Goal: Task Accomplishment & Management: Manage account settings

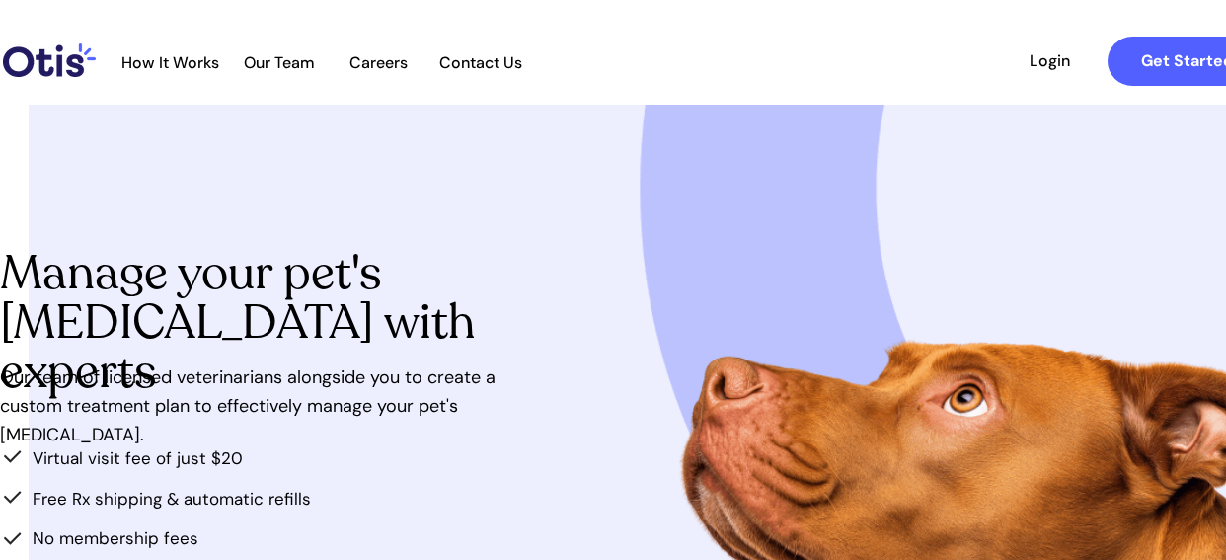
click at [1044, 54] on span "Login" at bounding box center [1049, 60] width 91 height 19
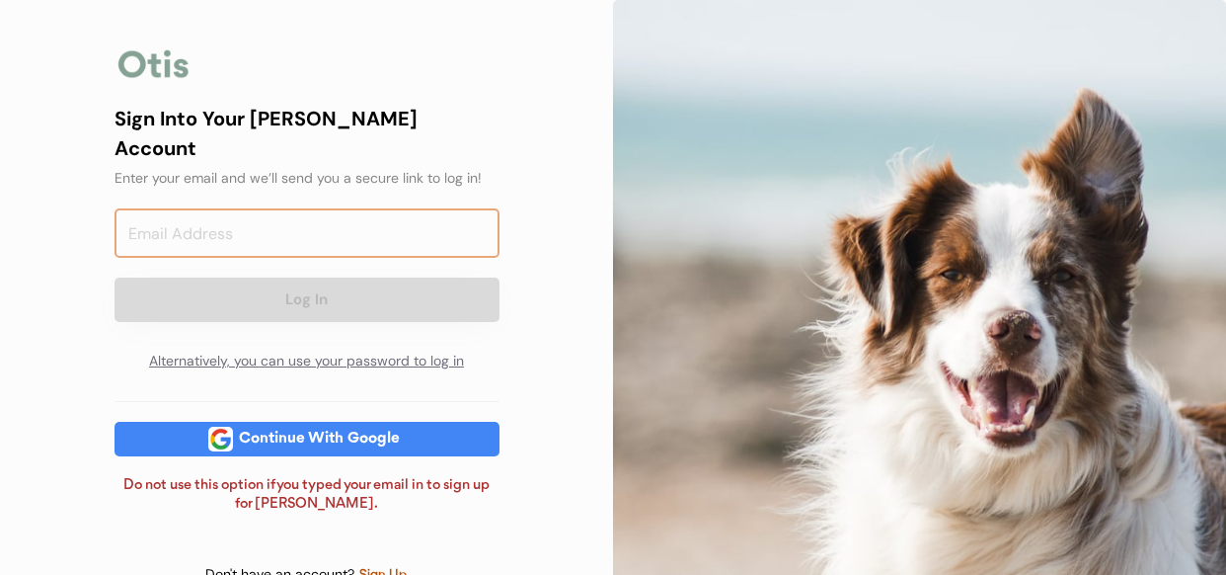
click at [350, 218] on input "email" at bounding box center [307, 232] width 385 height 49
type input "leighkuhn1962@gmail.com"
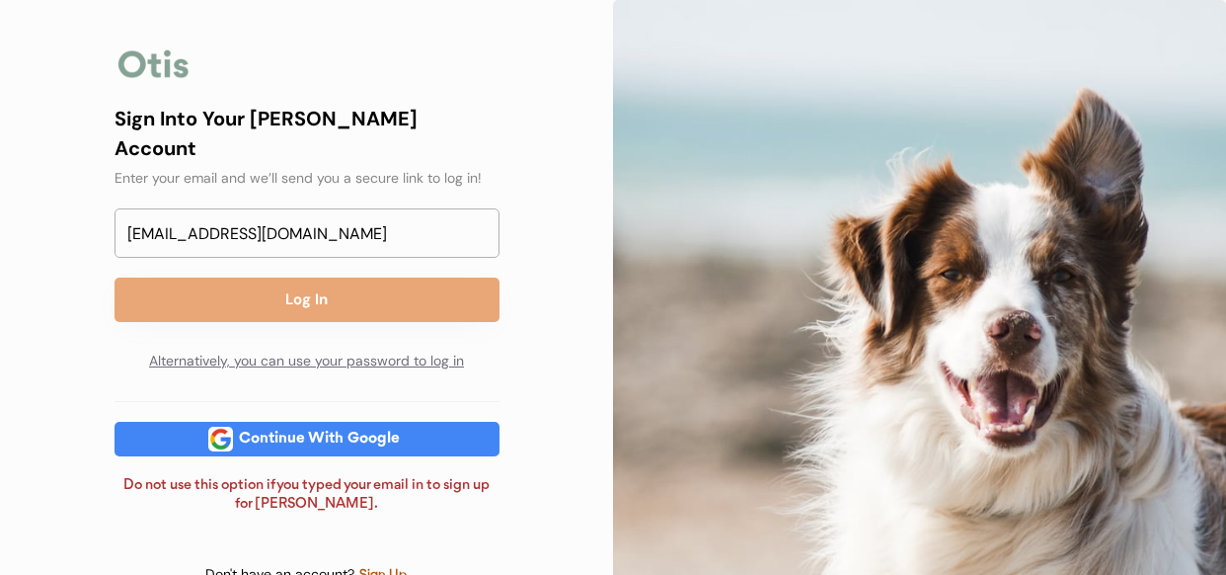
click at [337, 298] on div "leighkuhn1962@gmail.com Log In Alternatively, you can use your password to log …" at bounding box center [307, 294] width 385 height 173
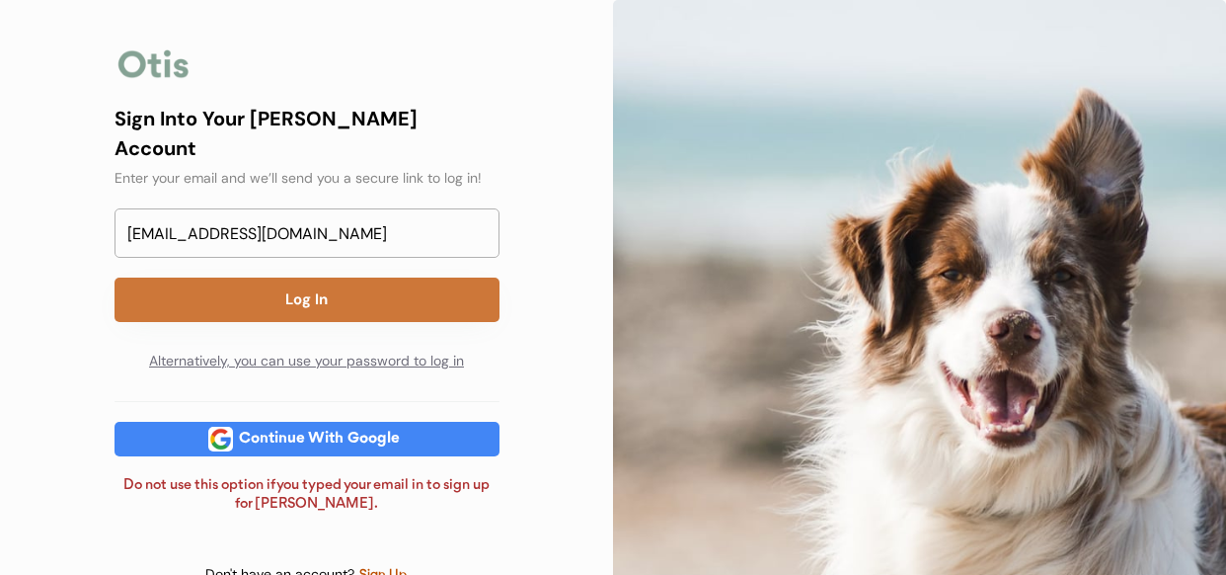
click at [307, 278] on button "Log In" at bounding box center [307, 299] width 385 height 44
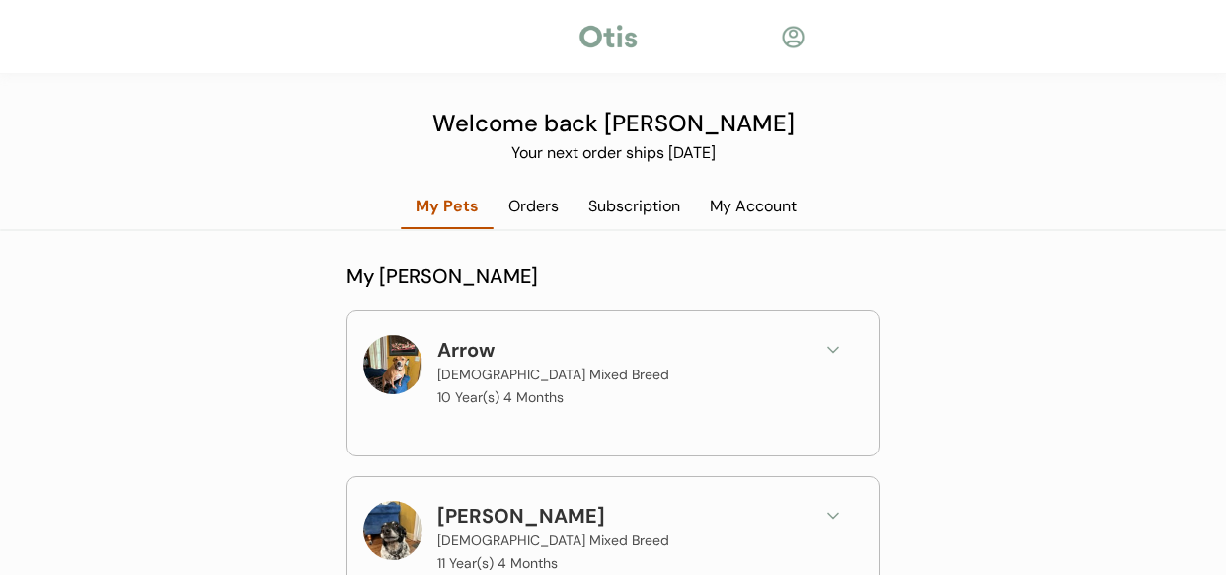
click at [740, 208] on div "My Account" at bounding box center [753, 206] width 117 height 22
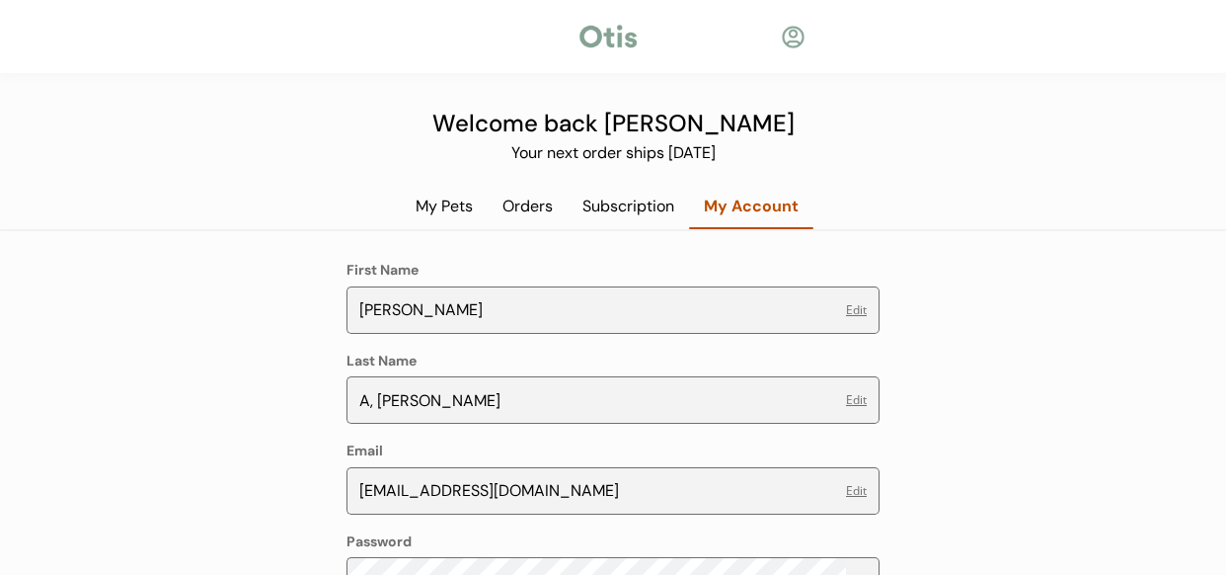
click at [856, 400] on button "Edit" at bounding box center [856, 400] width 21 height 12
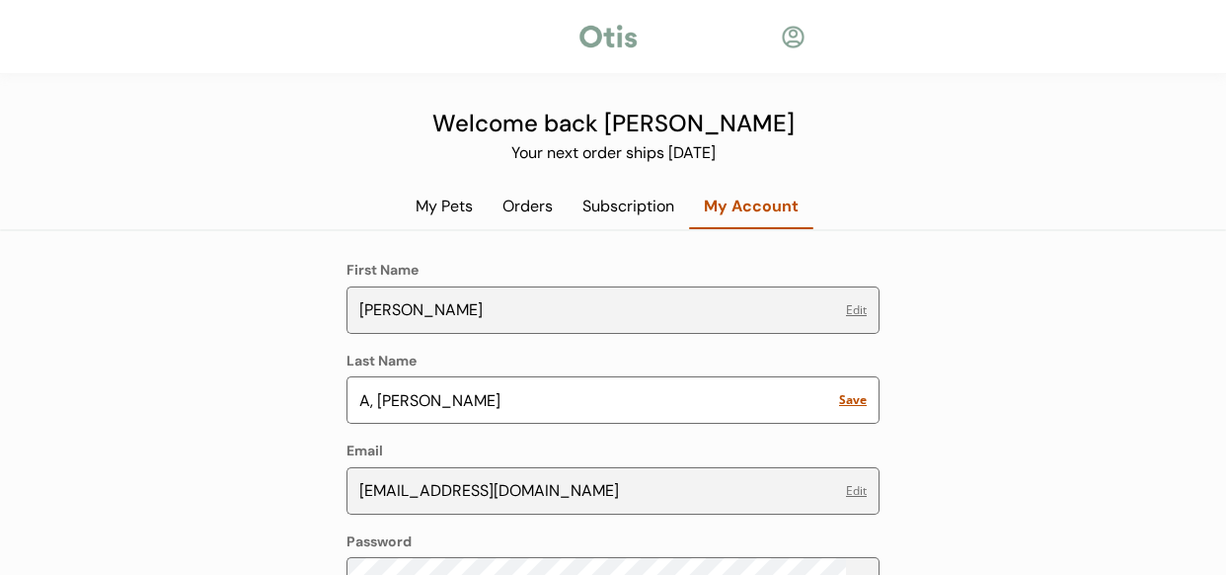
click at [376, 402] on input "input" at bounding box center [594, 399] width 495 height 47
type input "Kuhn"
click at [849, 398] on button "Save" at bounding box center [853, 400] width 28 height 12
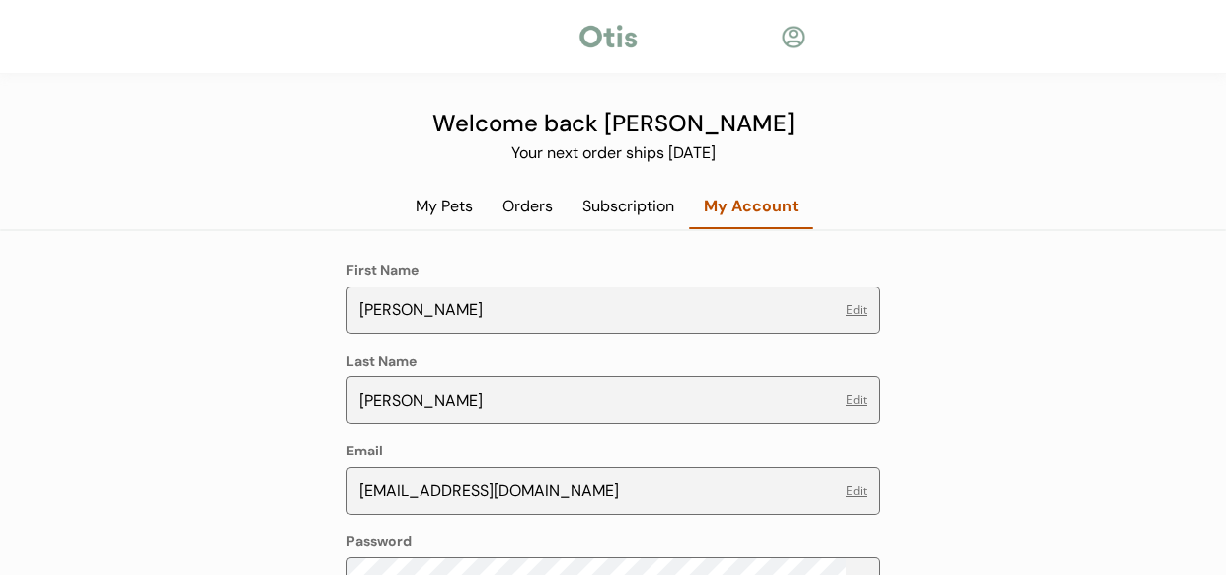
click at [644, 214] on div "Subscription" at bounding box center [628, 206] width 121 height 22
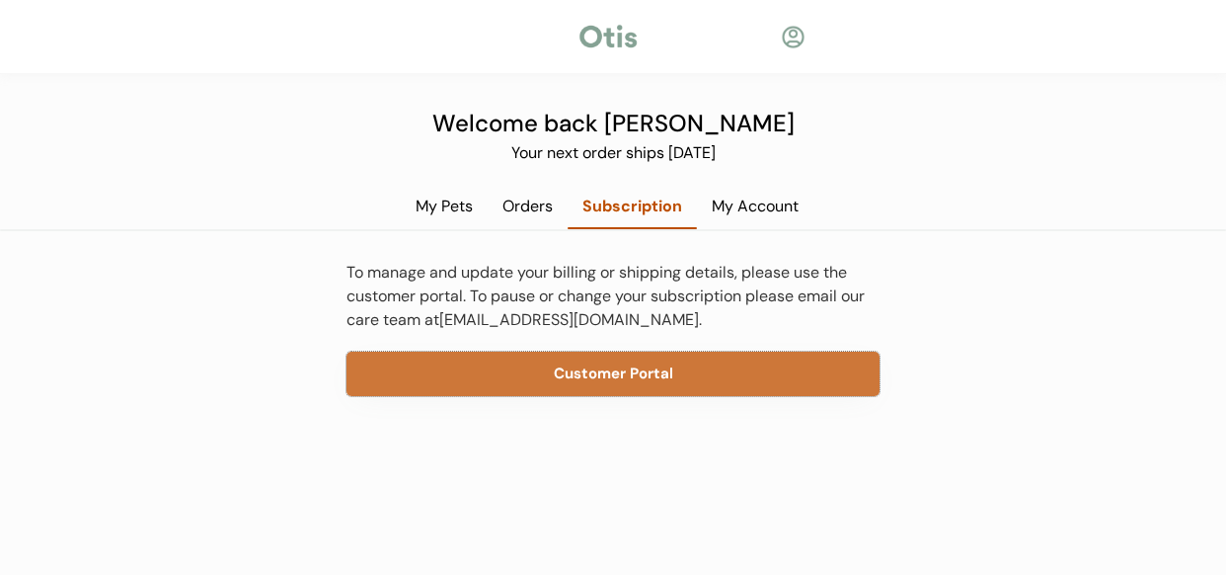
click at [597, 372] on button "Customer Portal" at bounding box center [613, 373] width 533 height 44
